Goal: Information Seeking & Learning: Learn about a topic

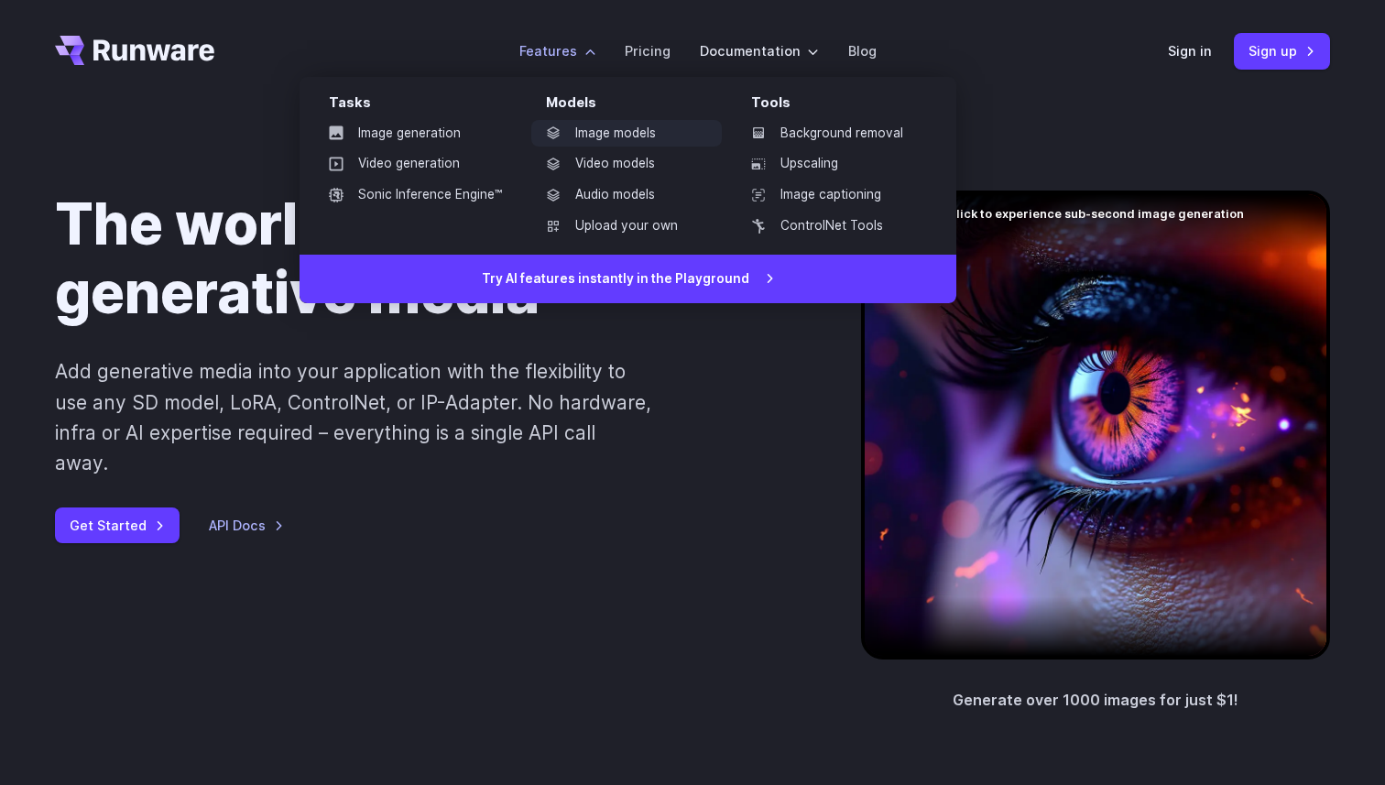
click at [592, 133] on link "Image models" at bounding box center [626, 133] width 190 height 27
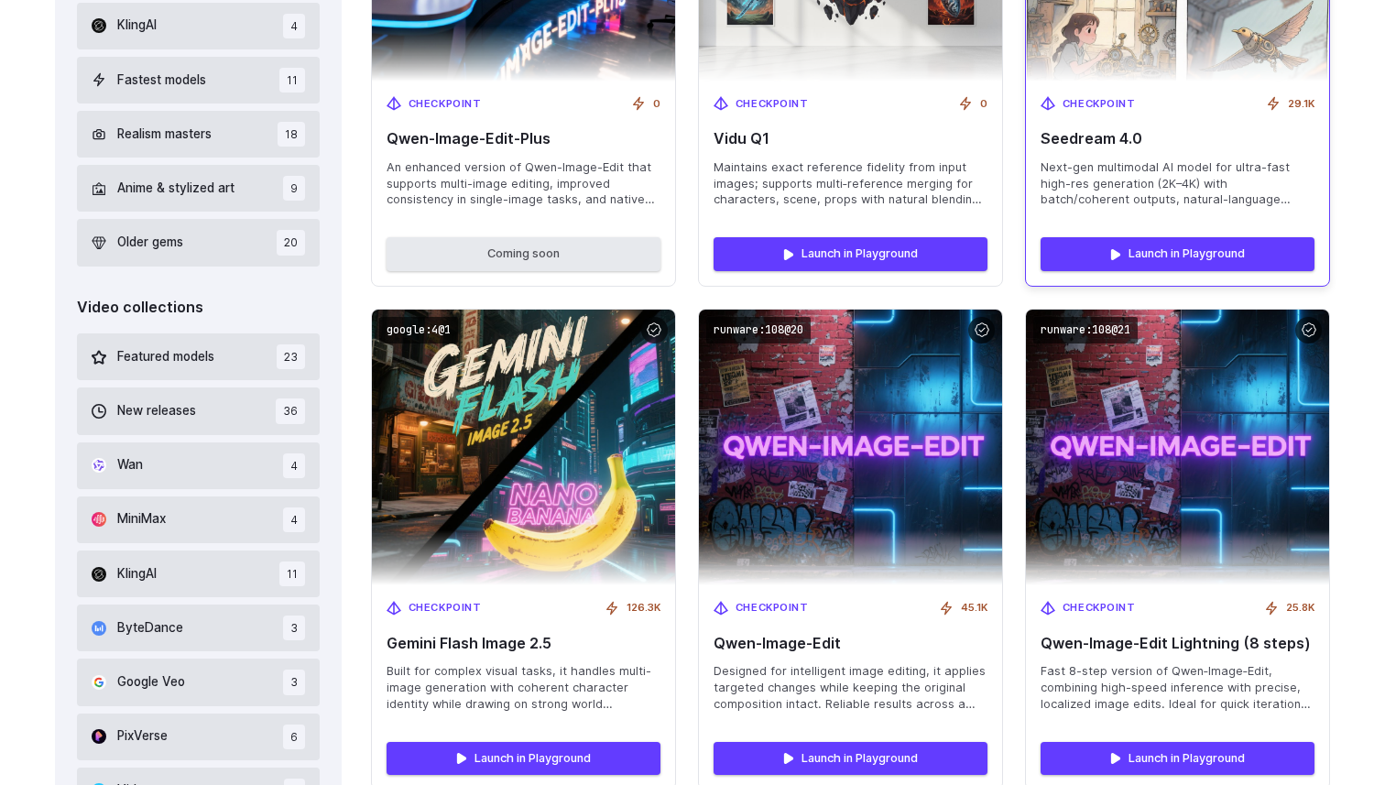
scroll to position [854, 0]
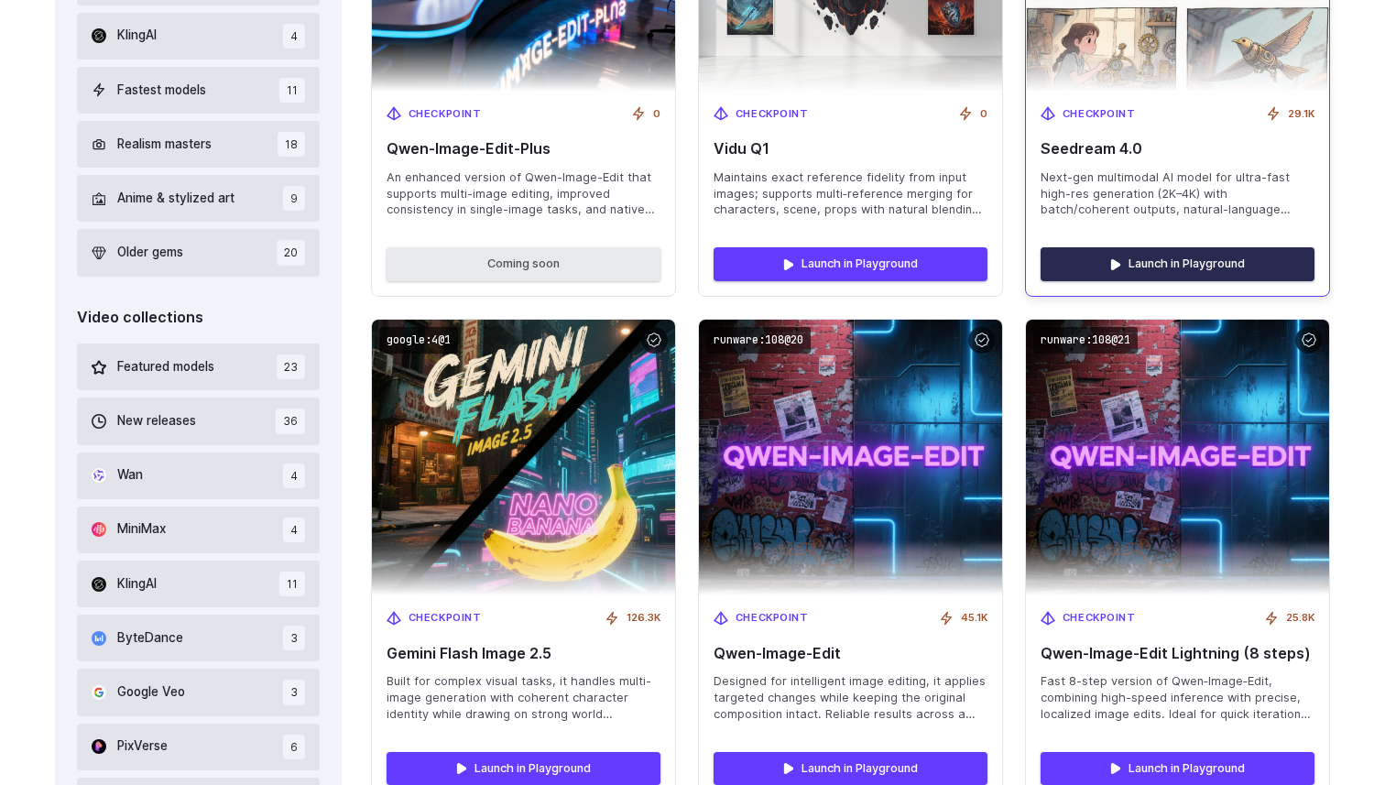
click at [1202, 270] on link "Launch in Playground" at bounding box center [1177, 263] width 274 height 33
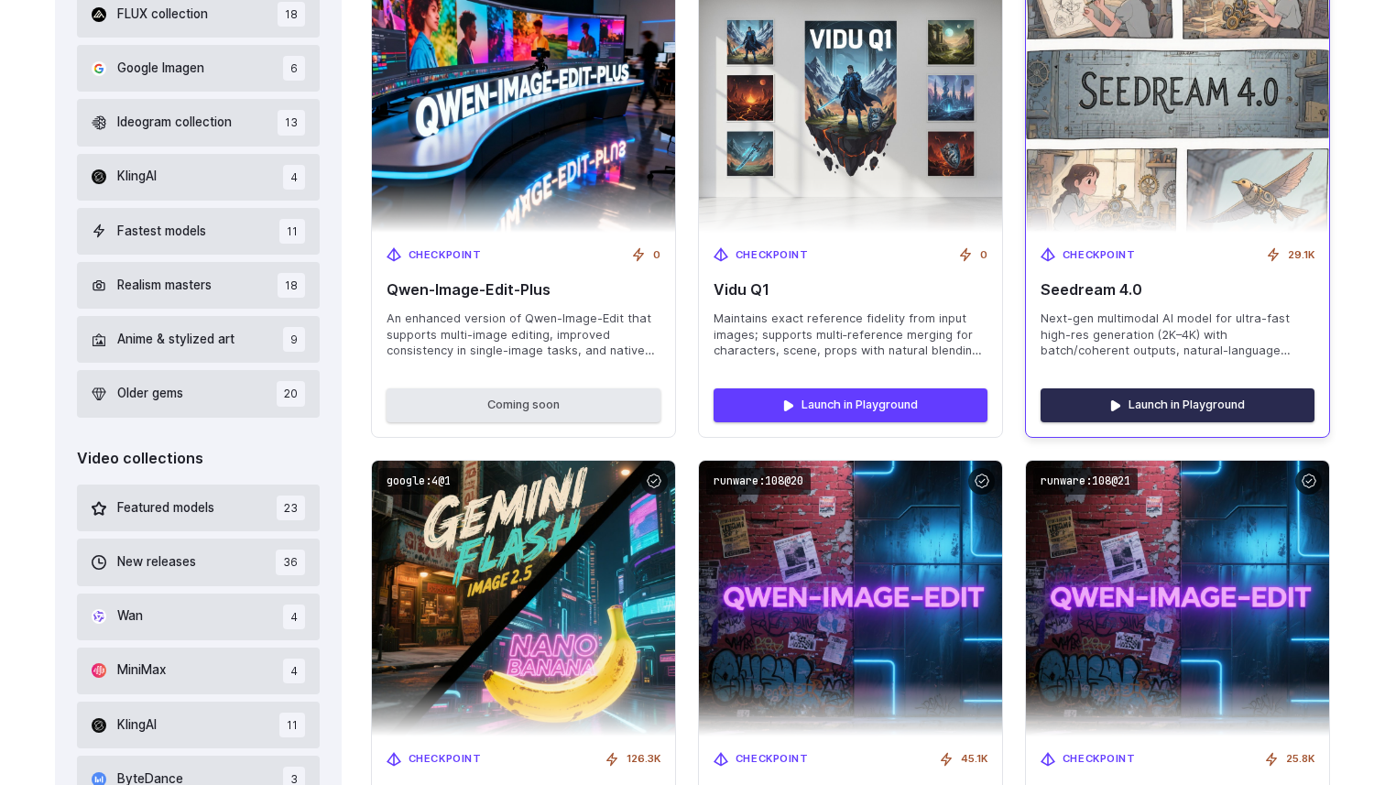
scroll to position [710, 0]
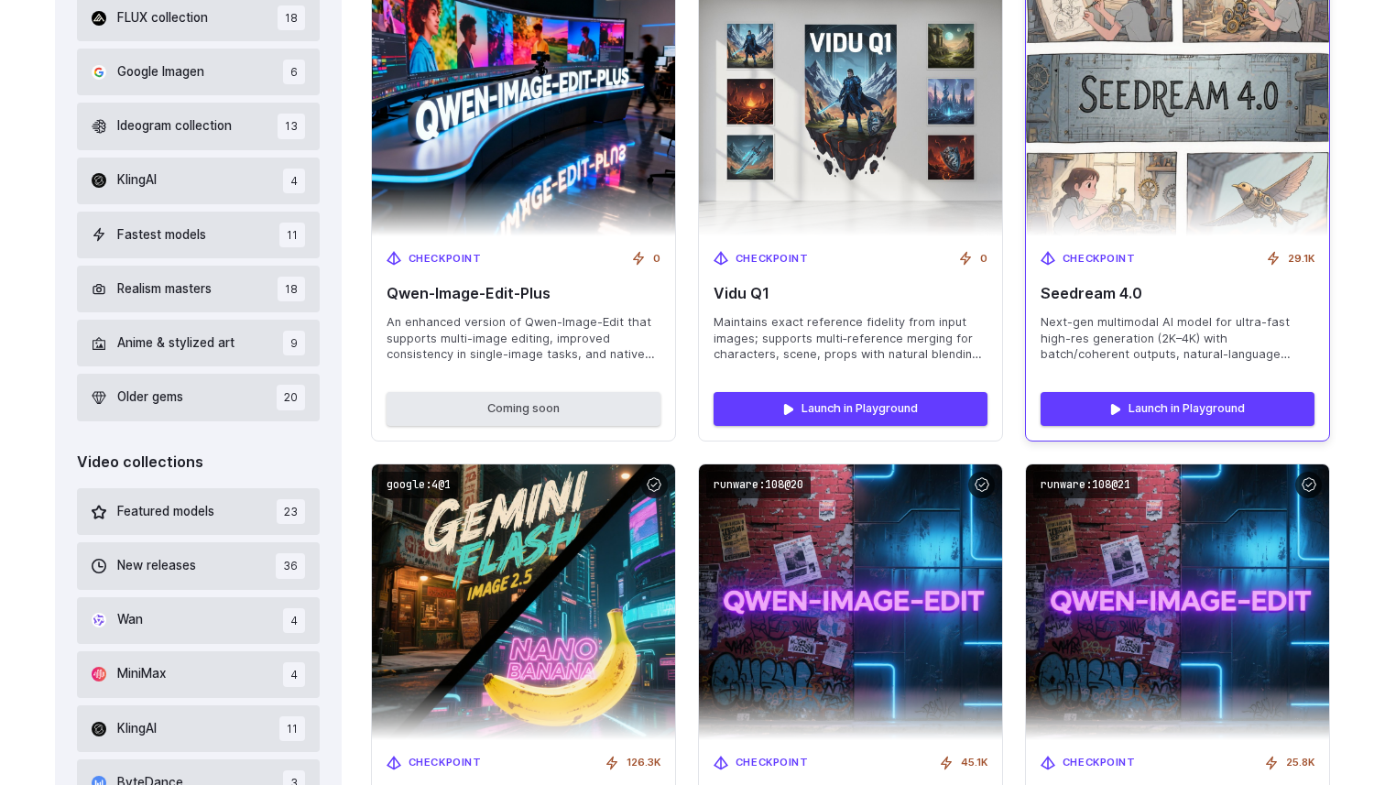
click at [1137, 119] on img at bounding box center [1176, 98] width 333 height 303
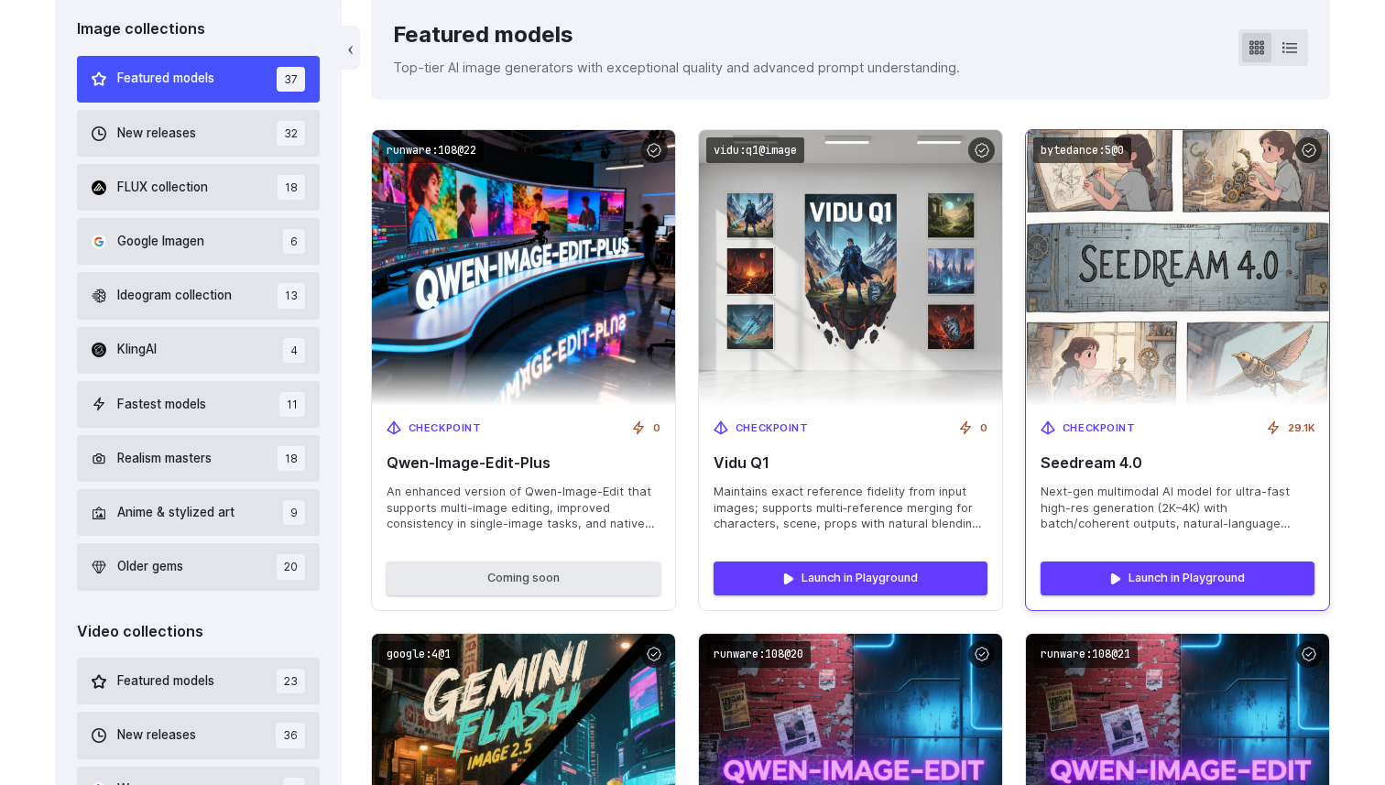
scroll to position [528, 0]
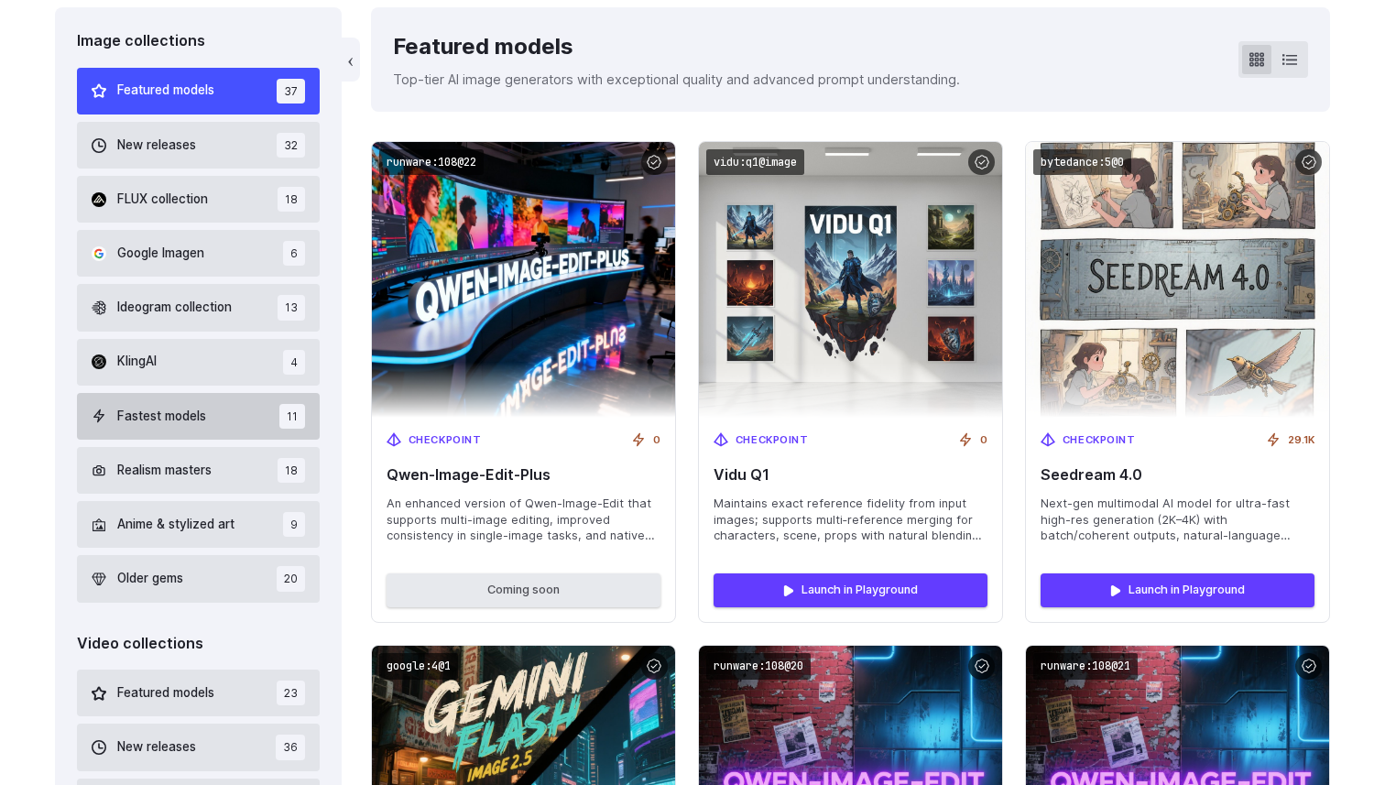
click at [188, 398] on button "Fastest models 11" at bounding box center [198, 416] width 243 height 47
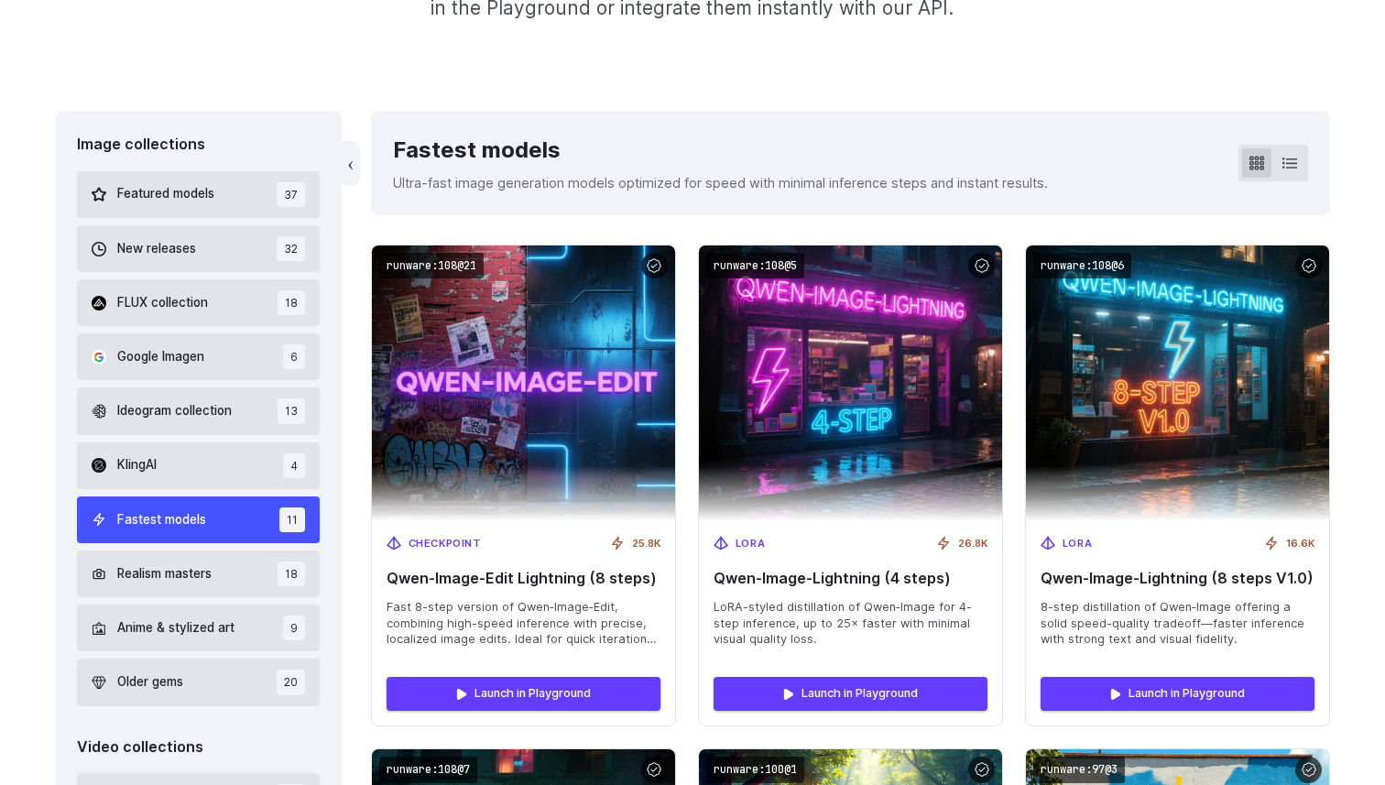
scroll to position [419, 0]
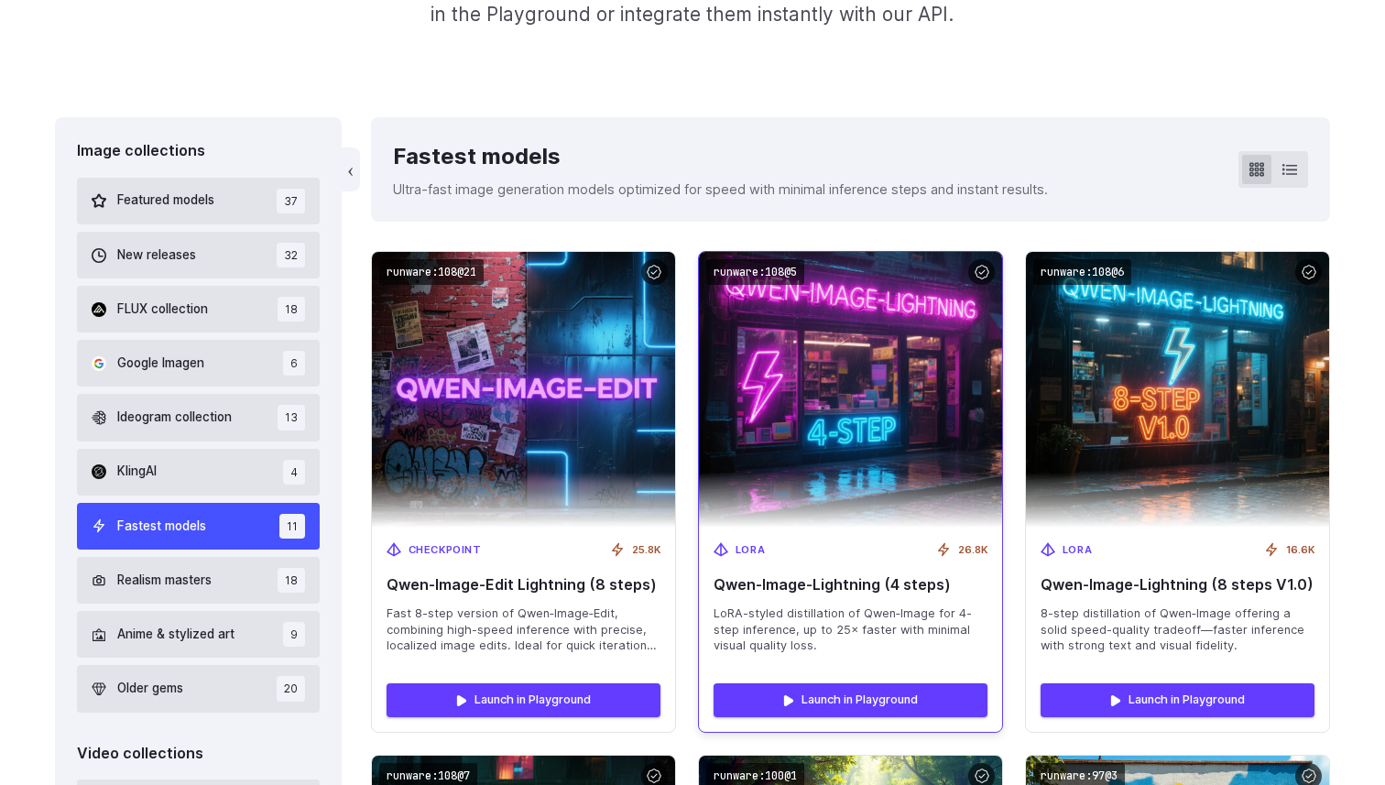
click at [859, 398] on img at bounding box center [849, 389] width 333 height 303
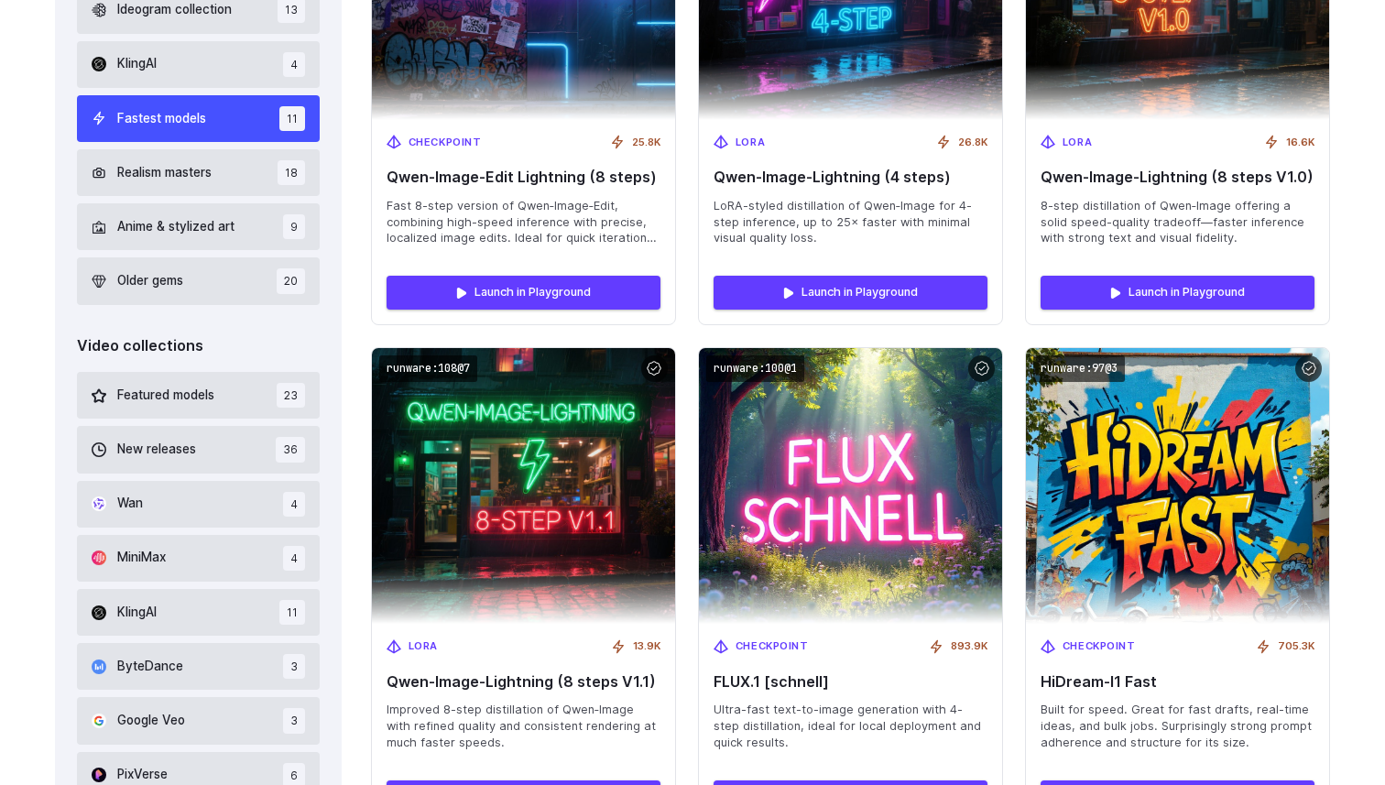
scroll to position [825, 0]
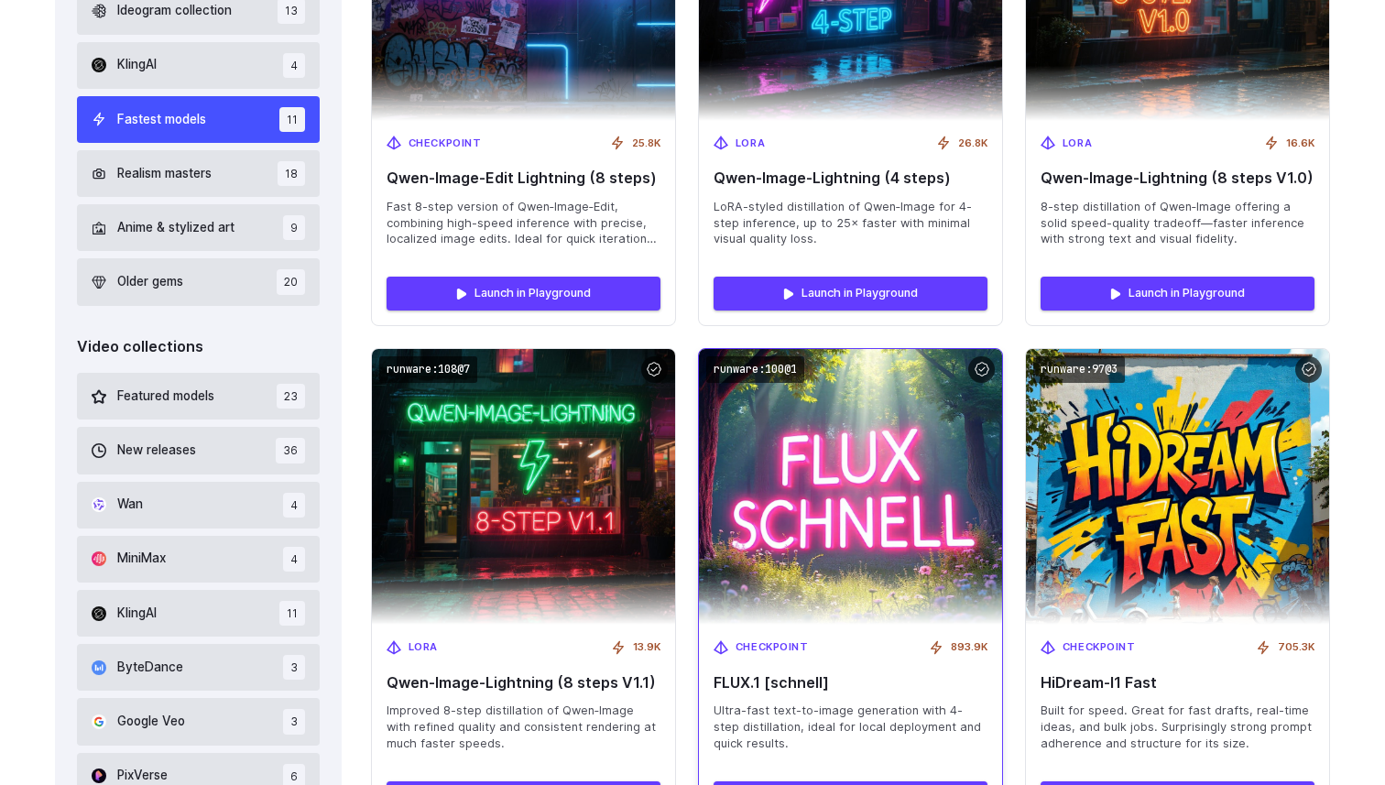
click at [913, 597] on img at bounding box center [849, 486] width 333 height 303
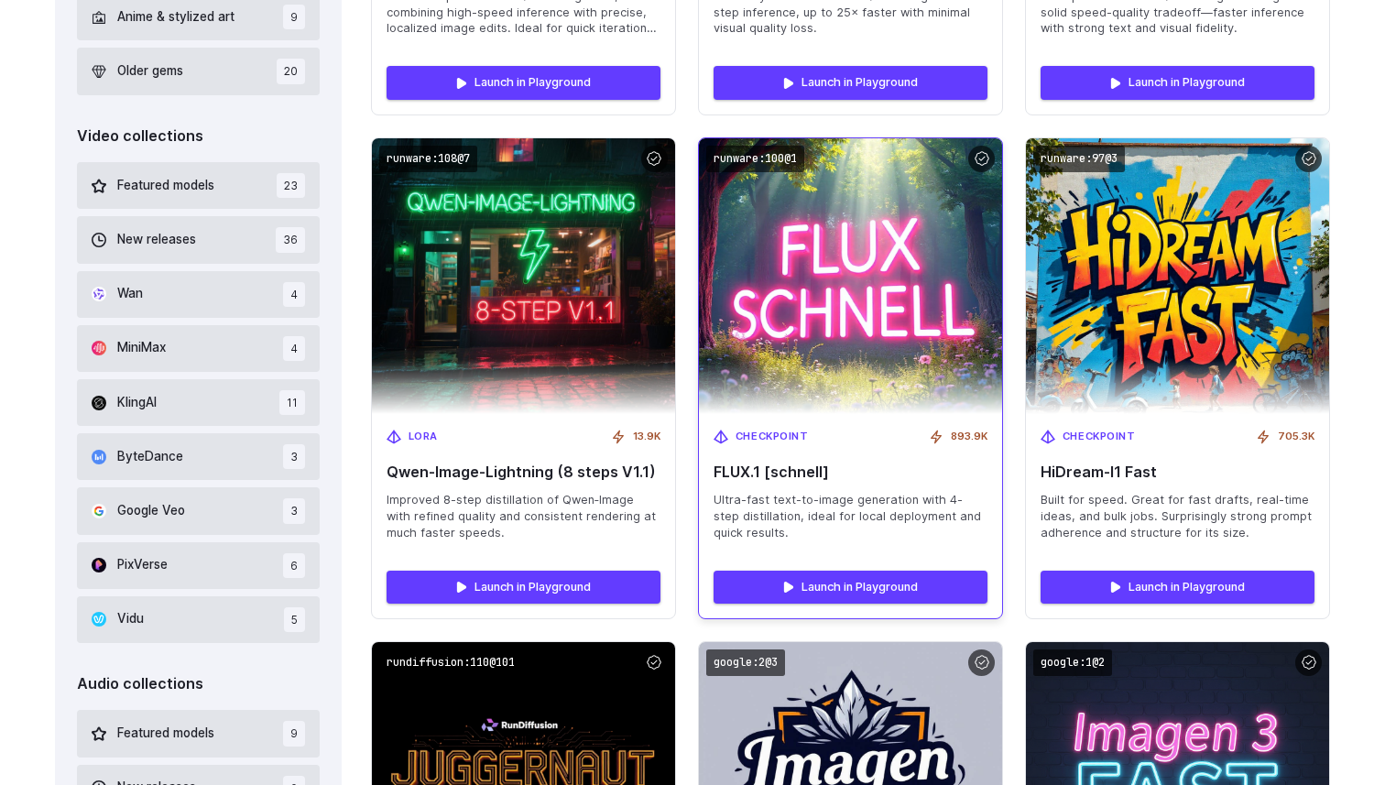
scroll to position [1044, 0]
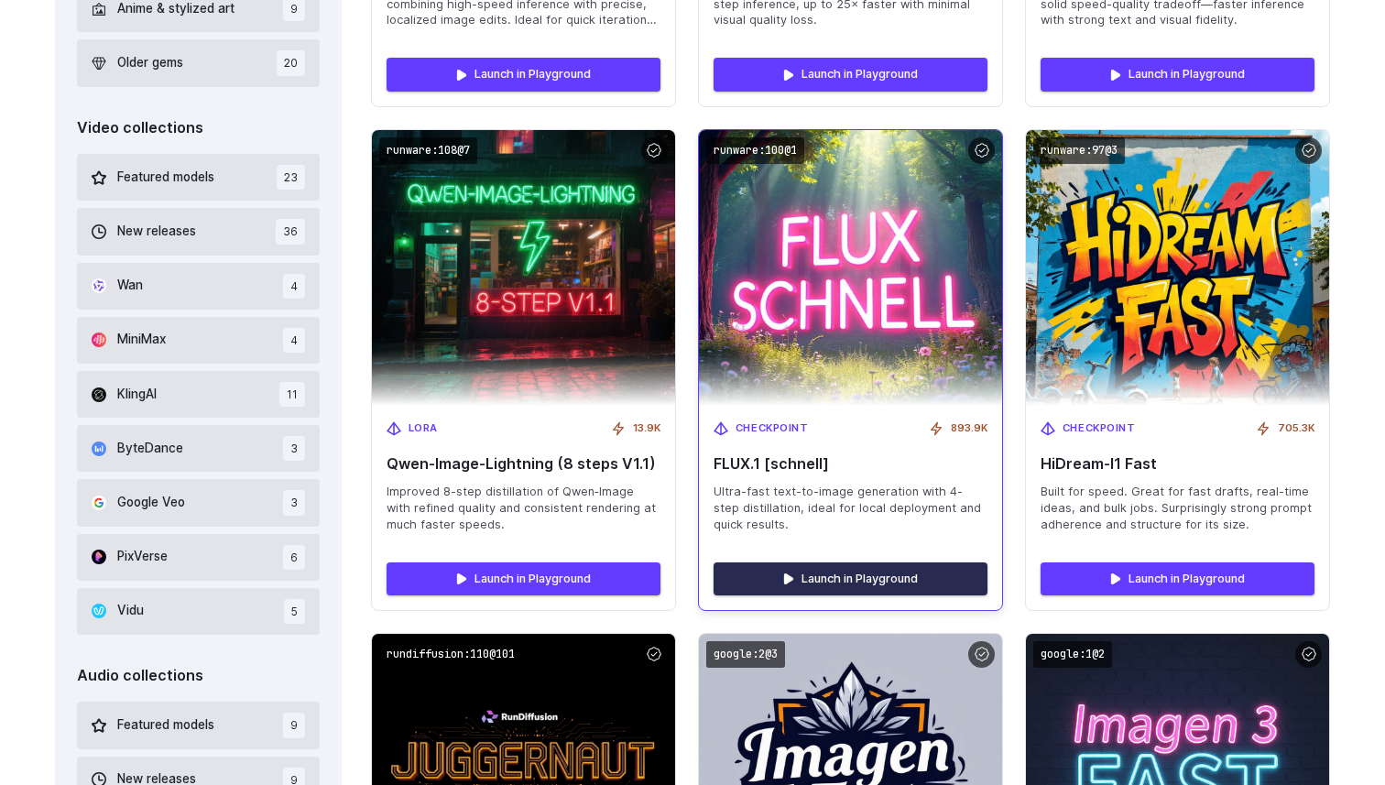
click at [880, 569] on link "Launch in Playground" at bounding box center [850, 578] width 274 height 33
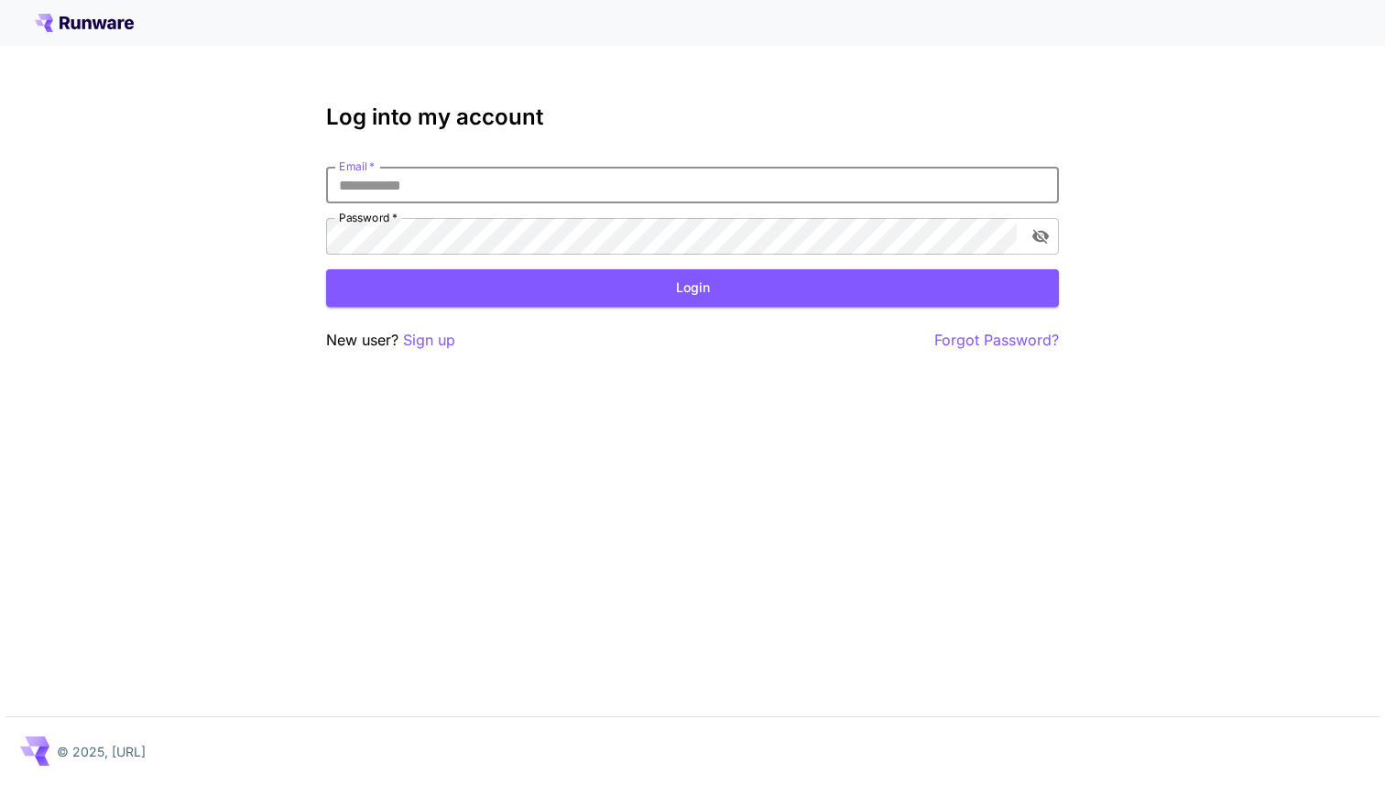
click at [597, 190] on input "Email   *" at bounding box center [692, 185] width 733 height 37
click at [91, 15] on icon at bounding box center [84, 23] width 99 height 18
